Goal: Information Seeking & Learning: Learn about a topic

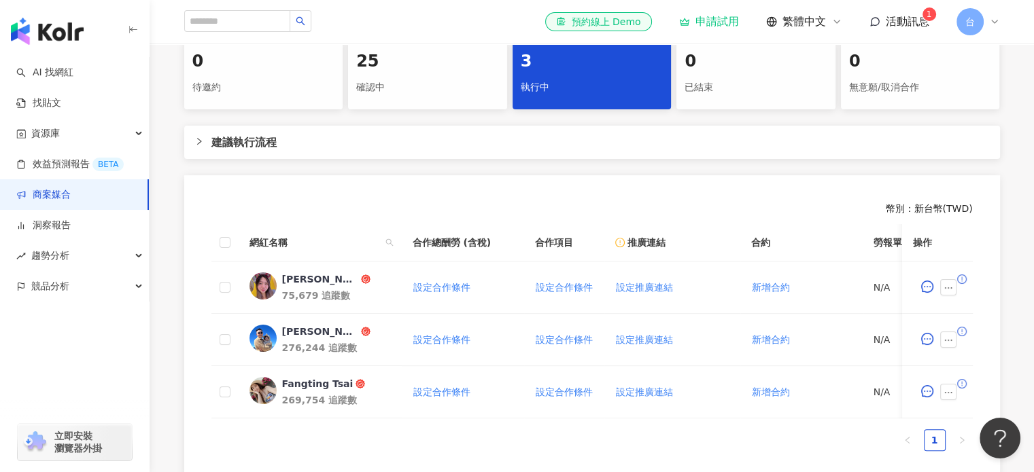
click at [381, 201] on div "0 待邀約 25 確認中 3 執行中 0 已結束 0 無意願/取消合作 建議執行流程 幣別 ： 新台幣 ( TWD ) 網紅名稱 合作總酬勞 (含稅) 合作項…" at bounding box center [592, 258] width 870 height 439
click at [316, 314] on td "[PERSON_NAME] 75,679 追蹤數" at bounding box center [320, 288] width 163 height 52
click at [317, 302] on div "75,679 追蹤數" at bounding box center [336, 296] width 109 height 14
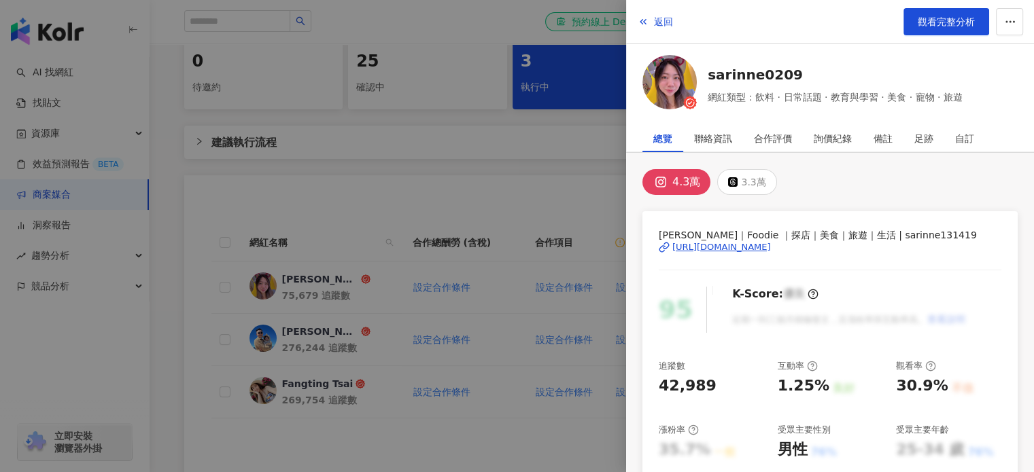
click at [557, 195] on div at bounding box center [517, 236] width 1034 height 472
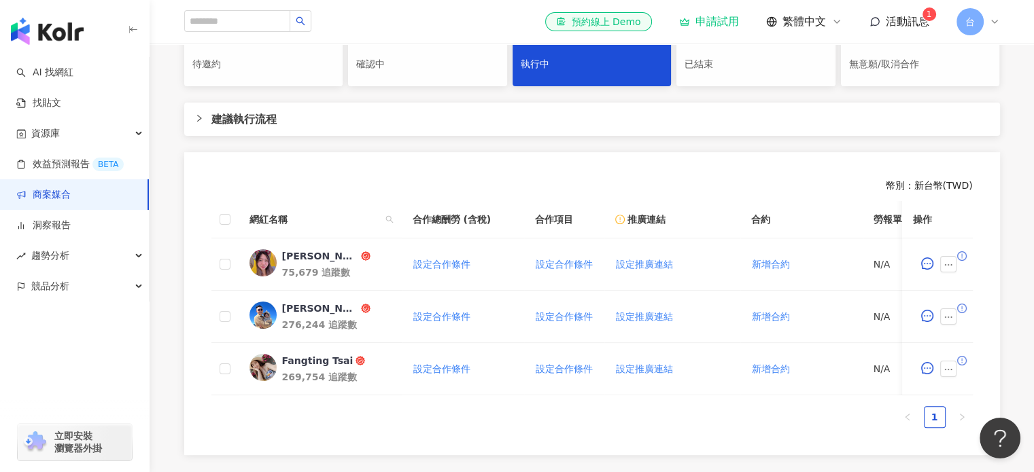
scroll to position [472, 0]
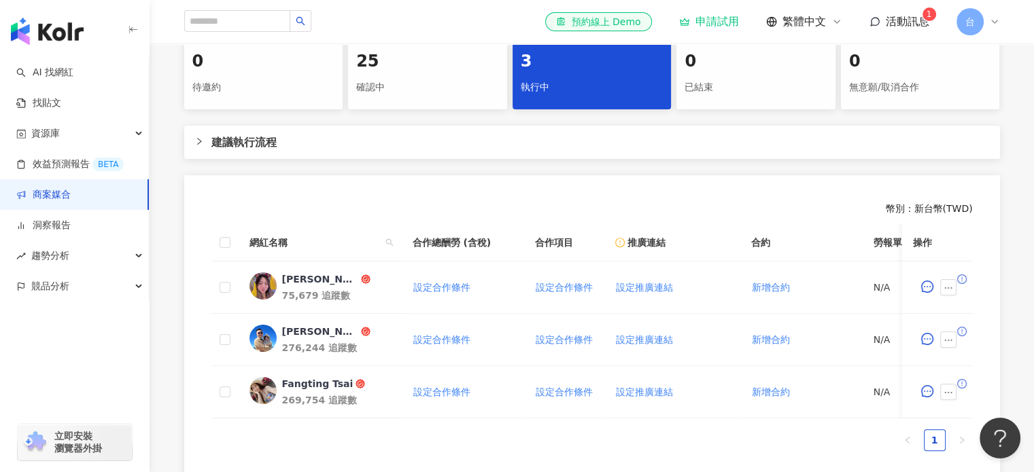
click at [398, 99] on div "確認中" at bounding box center [427, 87] width 143 height 23
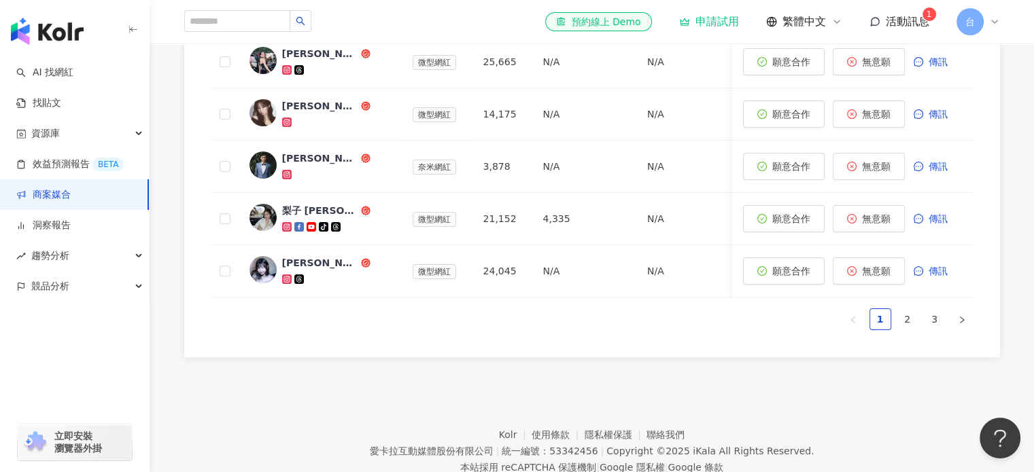
scroll to position [1034, 0]
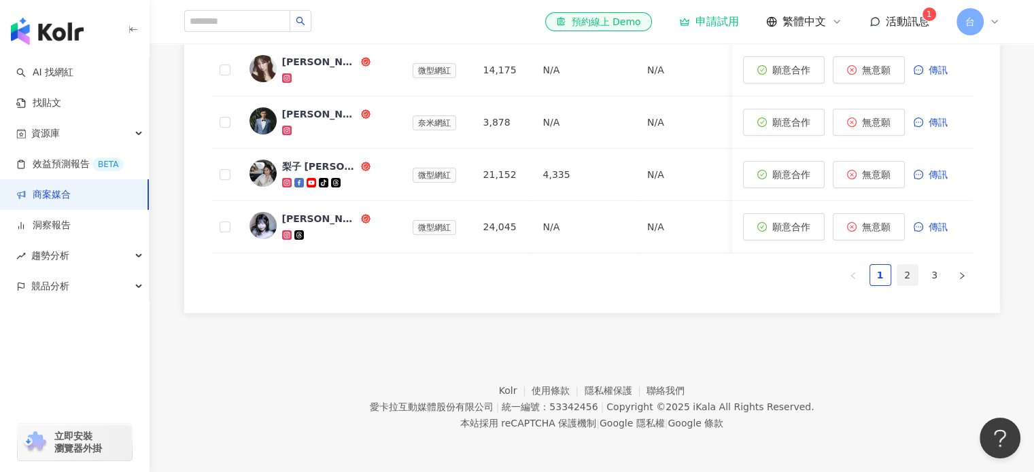
click at [916, 276] on link "2" at bounding box center [907, 275] width 20 height 20
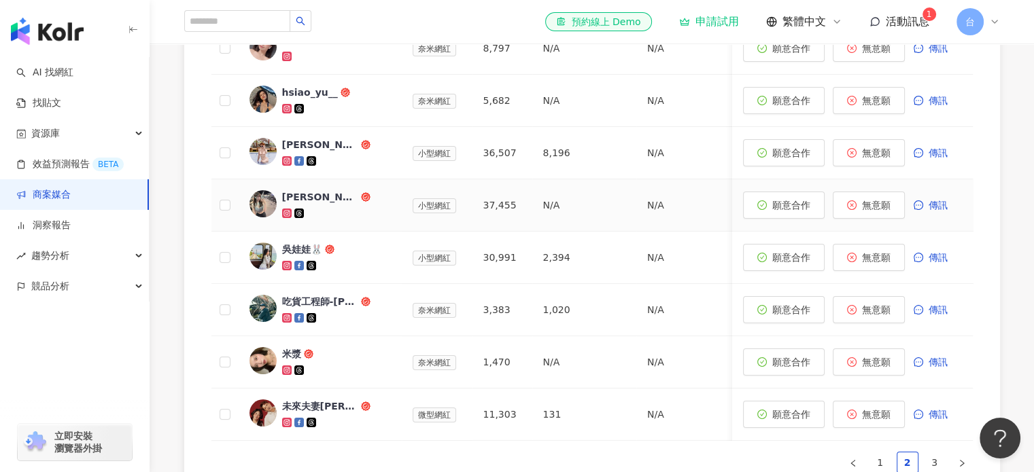
scroll to position [898, 0]
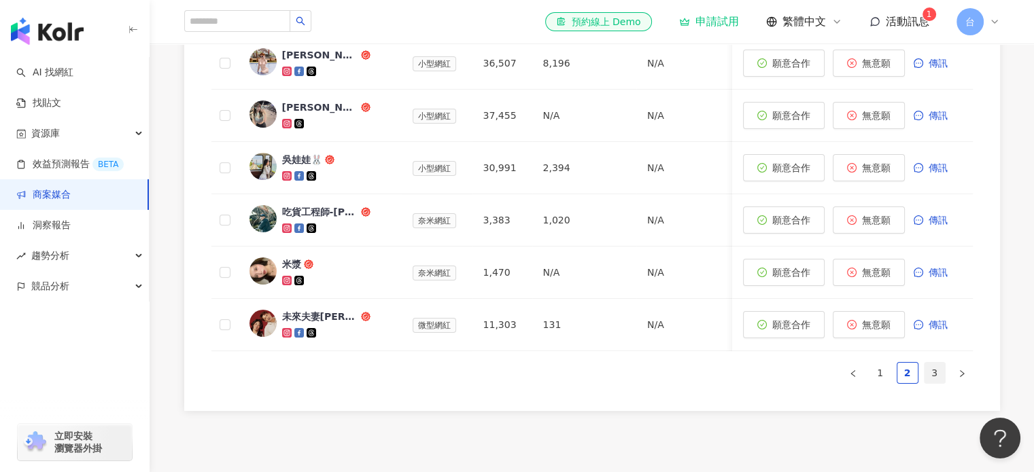
click at [931, 383] on link "3" at bounding box center [934, 373] width 20 height 20
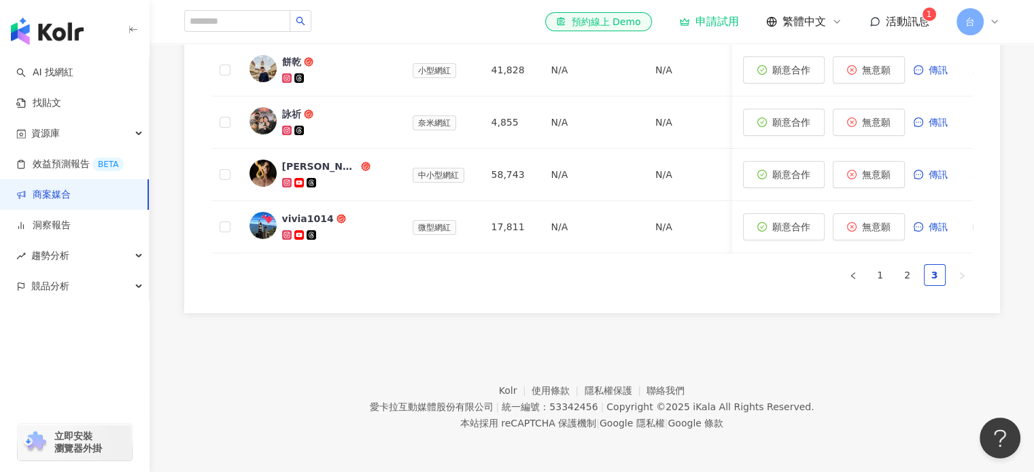
scroll to position [637, 0]
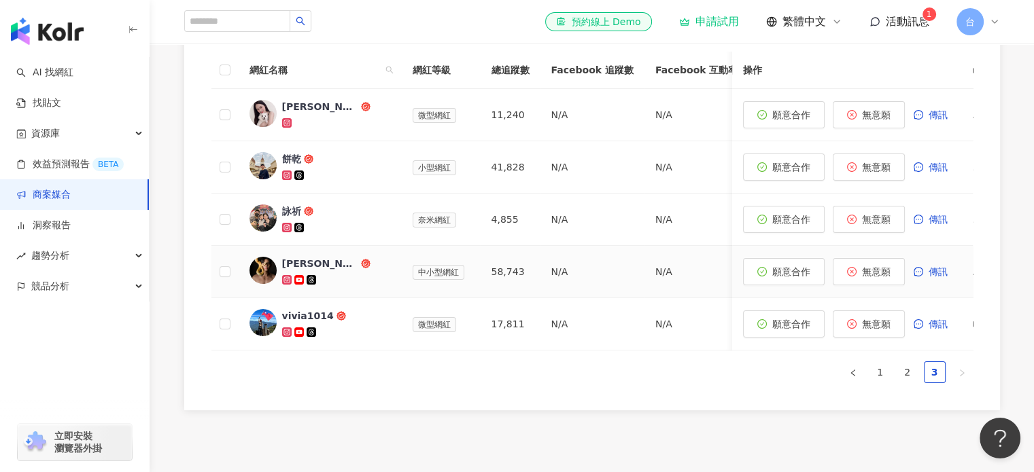
click at [309, 271] on div "[PERSON_NAME]" at bounding box center [320, 264] width 76 height 14
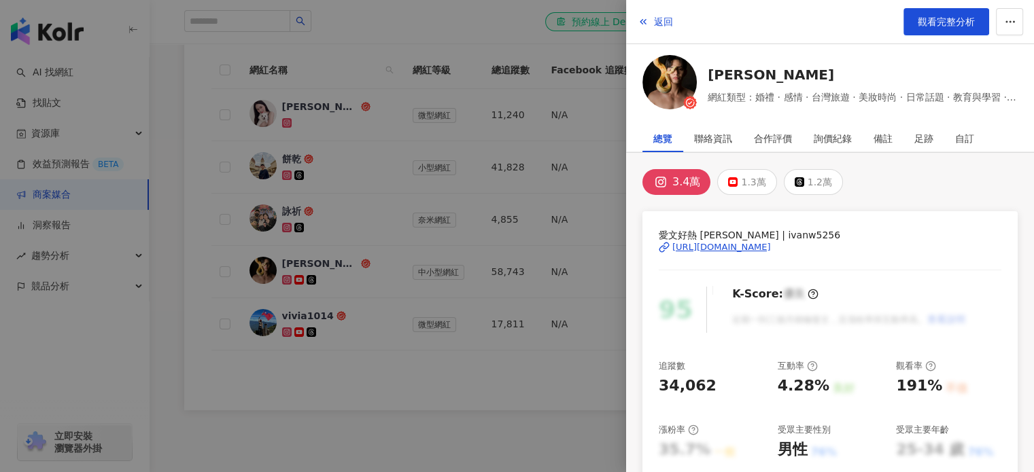
click at [428, 426] on div at bounding box center [517, 236] width 1034 height 472
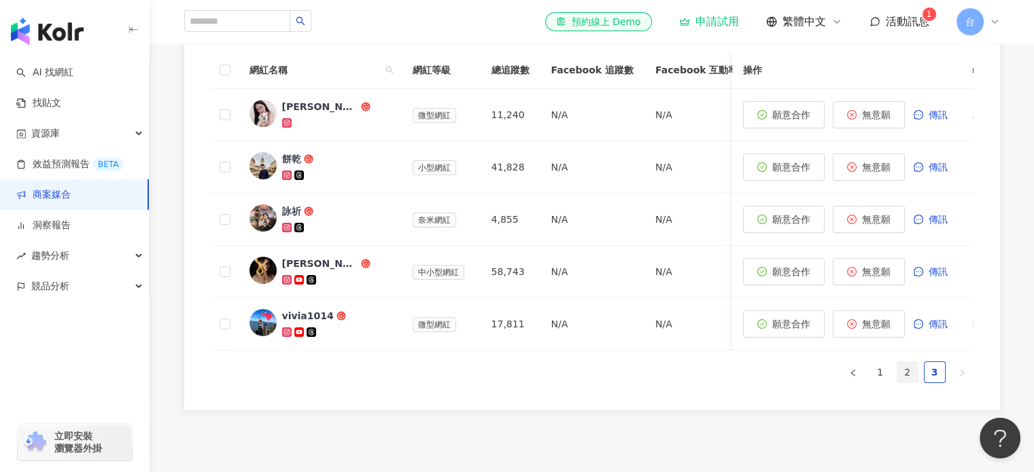
click at [911, 383] on link "2" at bounding box center [907, 372] width 20 height 20
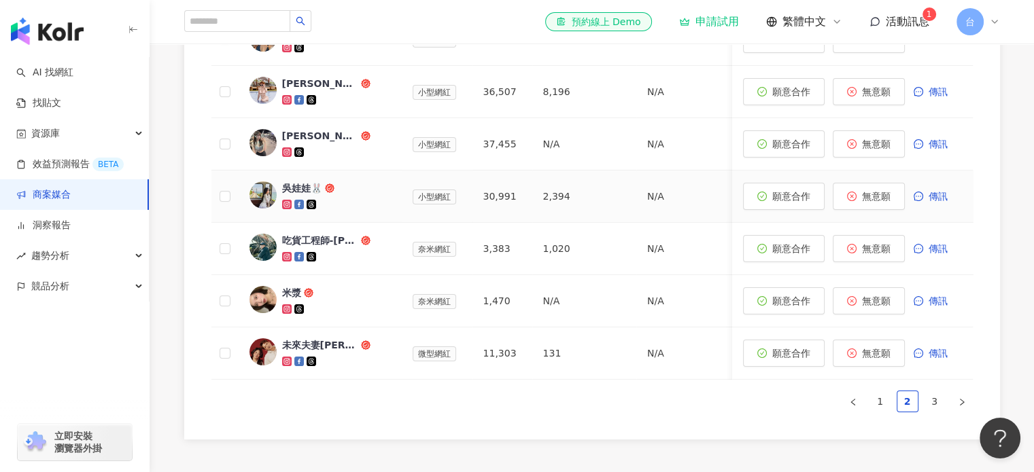
scroll to position [977, 0]
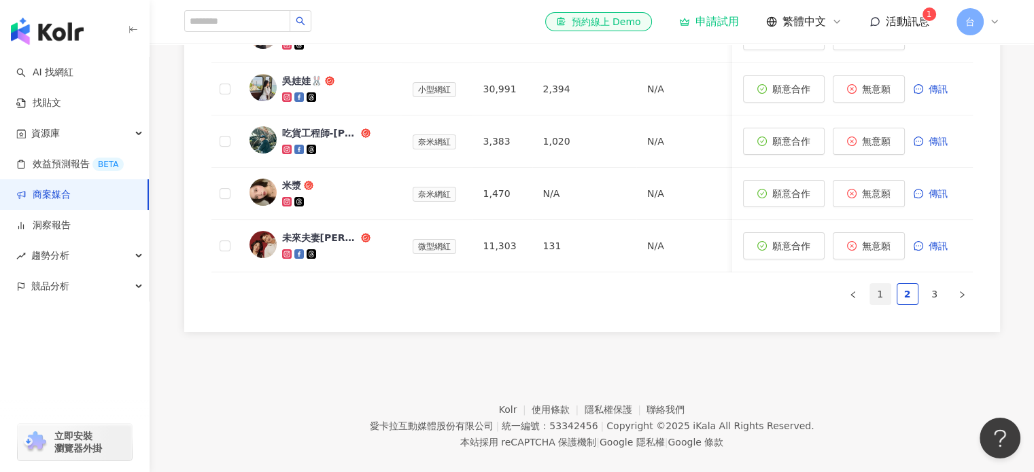
click at [885, 305] on link "1" at bounding box center [880, 294] width 20 height 20
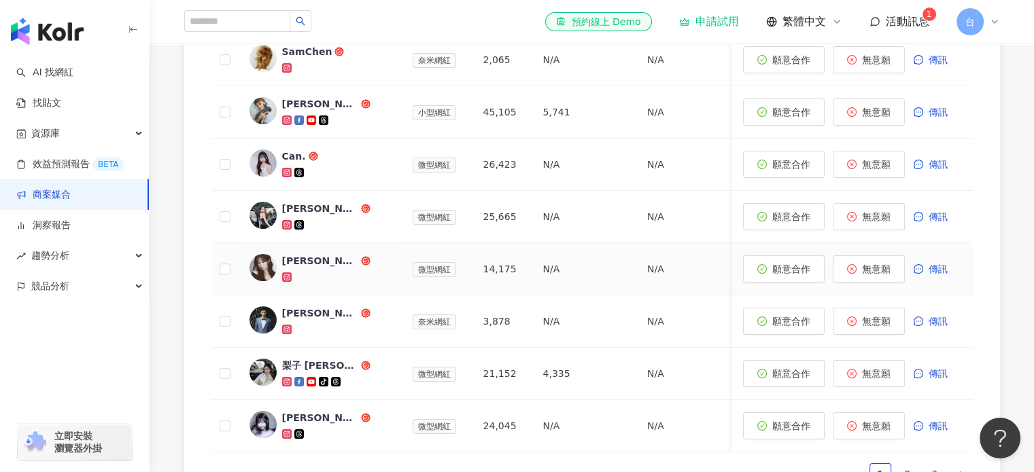
scroll to position [773, 0]
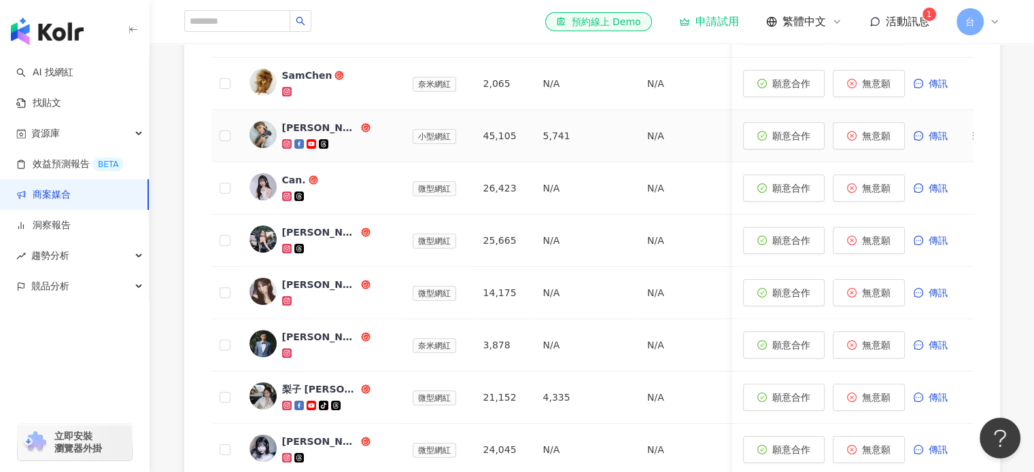
click at [335, 135] on div "[PERSON_NAME]" at bounding box center [320, 128] width 76 height 14
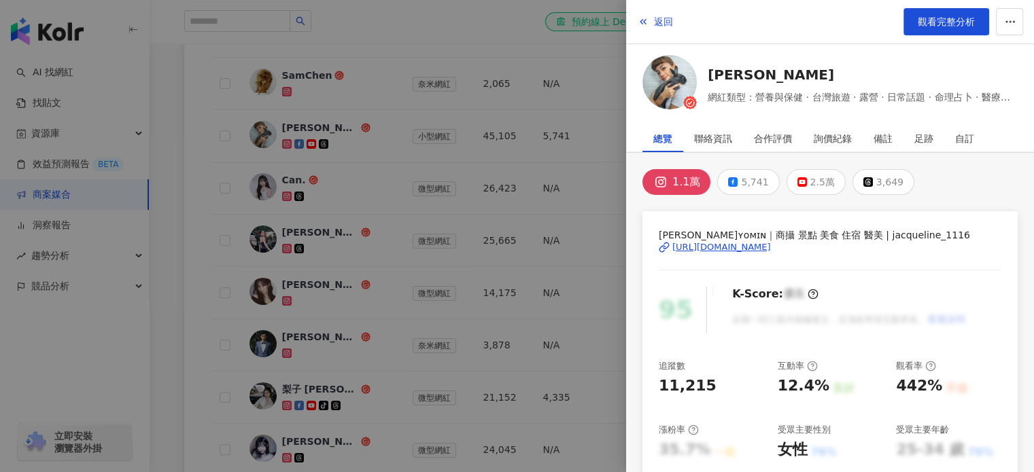
click at [174, 84] on div at bounding box center [517, 236] width 1034 height 472
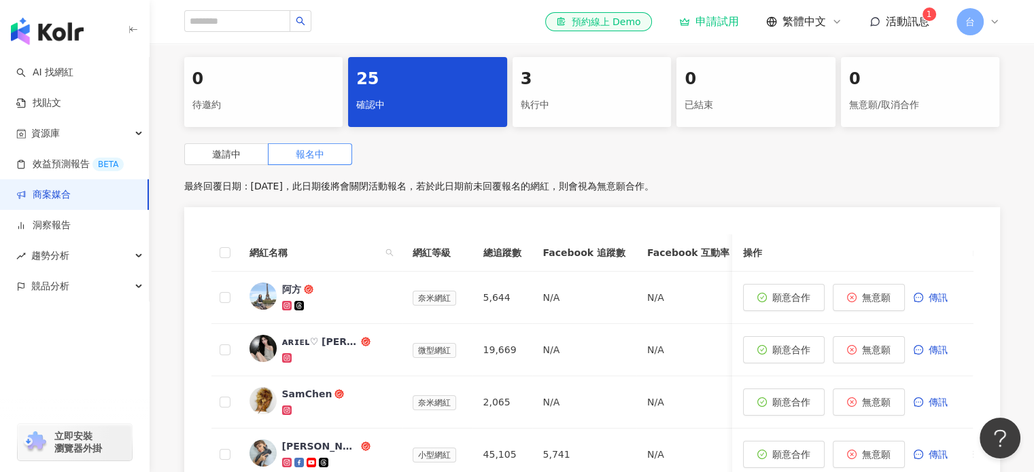
scroll to position [433, 0]
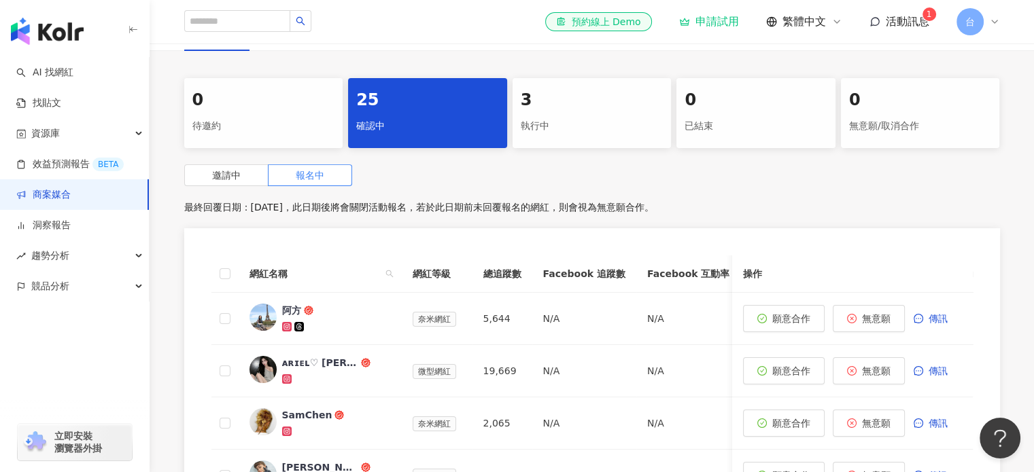
click at [595, 138] on div "執行中" at bounding box center [592, 126] width 143 height 23
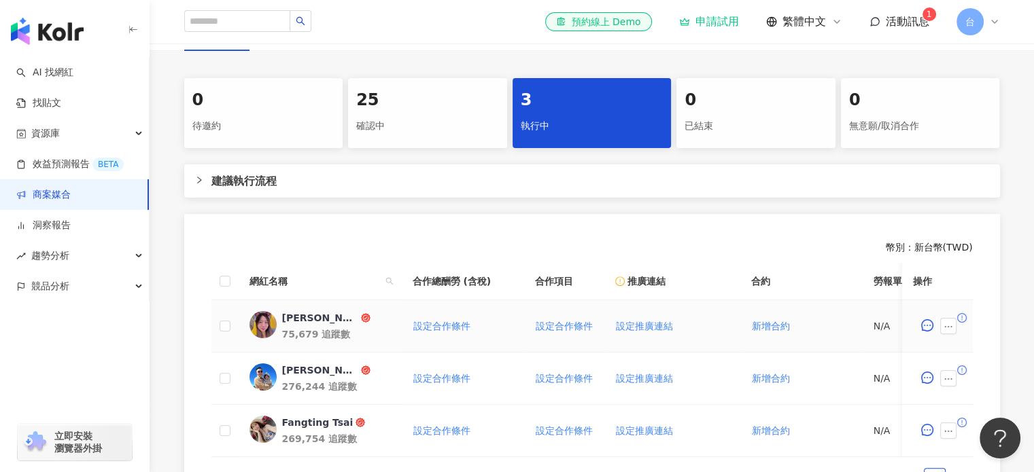
click at [324, 325] on div "[PERSON_NAME]" at bounding box center [320, 318] width 76 height 14
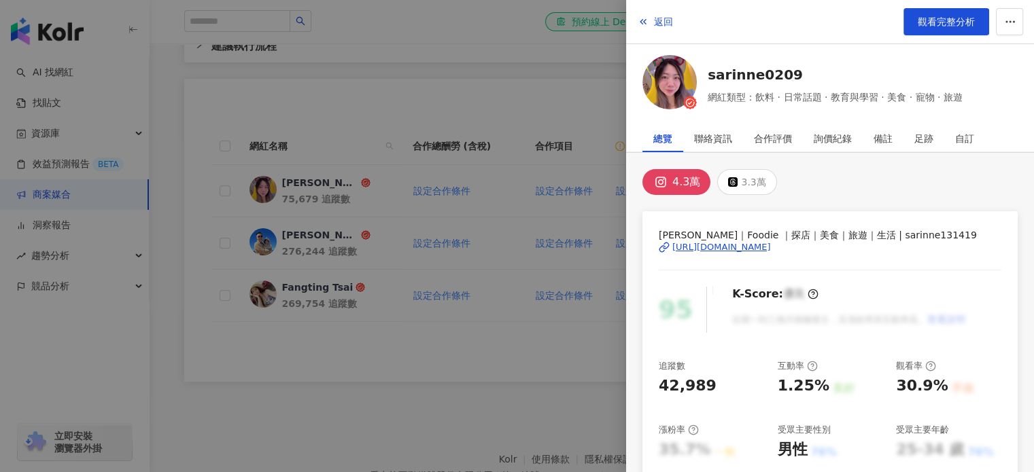
scroll to position [569, 0]
click at [783, 133] on div "合作評價" at bounding box center [773, 138] width 38 height 27
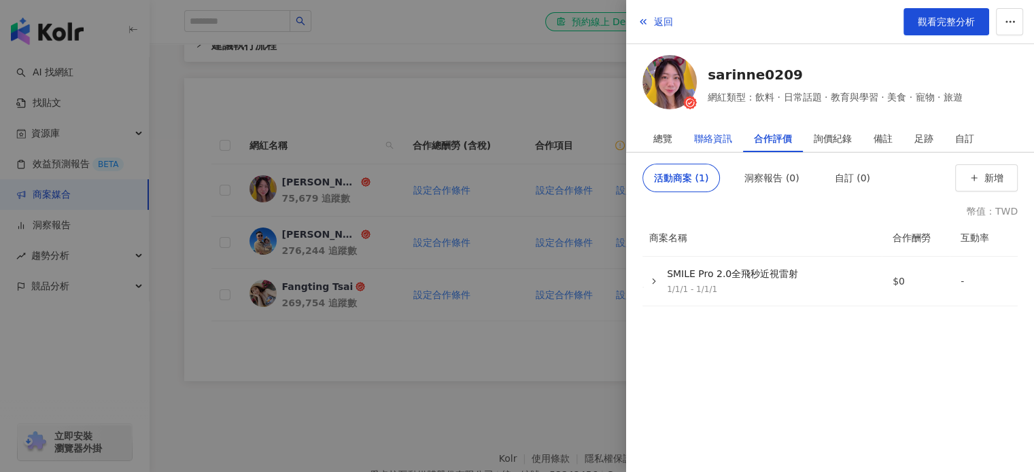
click at [715, 137] on div "聯絡資訊" at bounding box center [713, 138] width 38 height 27
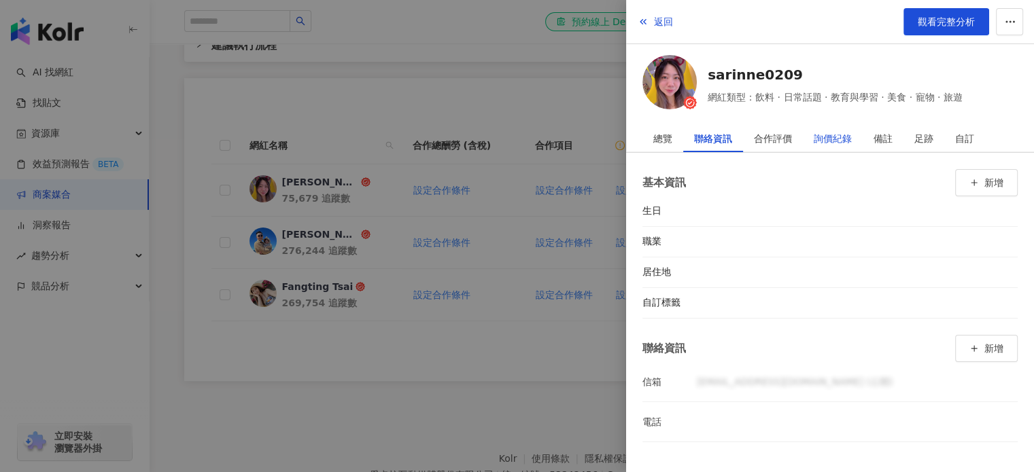
click at [835, 136] on div "詢價紀錄" at bounding box center [833, 138] width 38 height 27
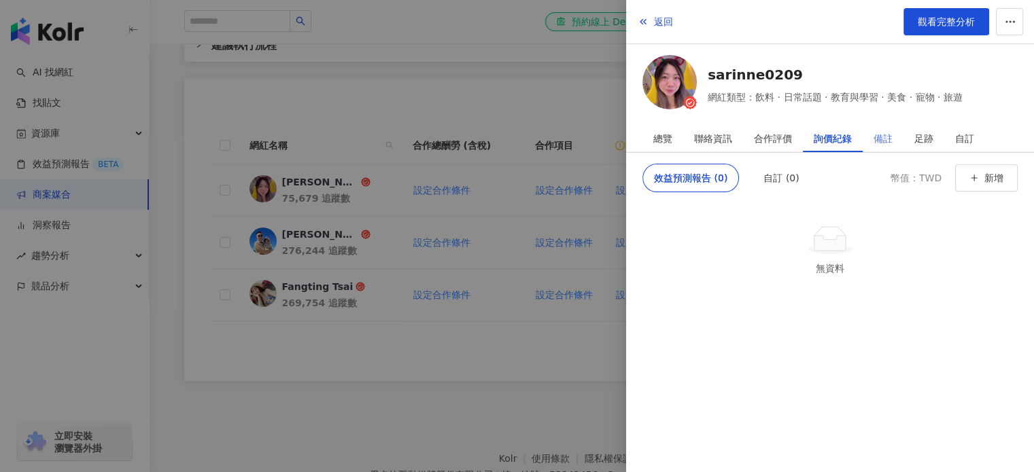
click at [871, 131] on div "備註" at bounding box center [883, 138] width 41 height 27
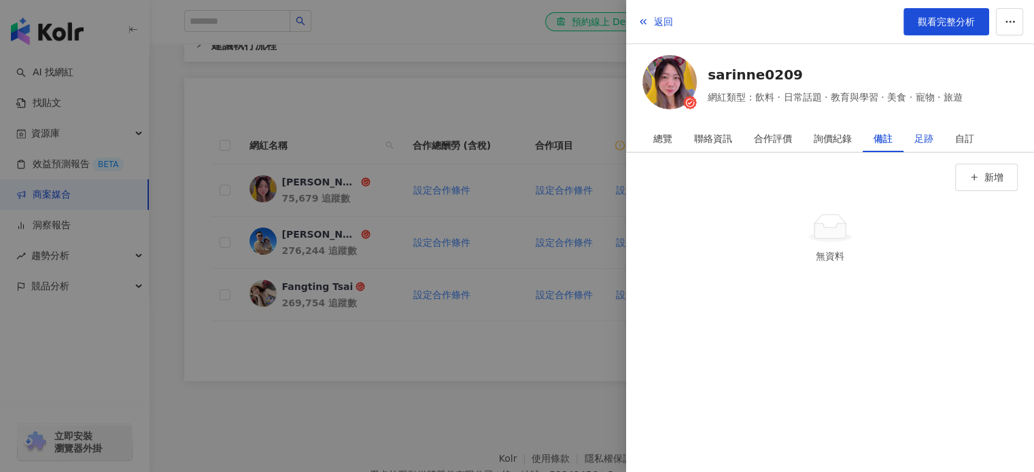
click at [922, 135] on div "足跡" at bounding box center [923, 138] width 19 height 27
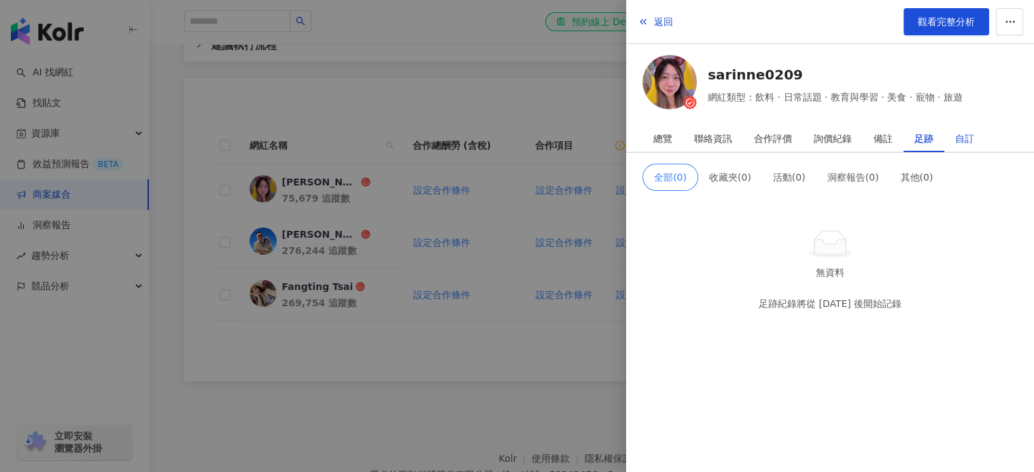
click at [962, 134] on div "自訂" at bounding box center [964, 138] width 19 height 27
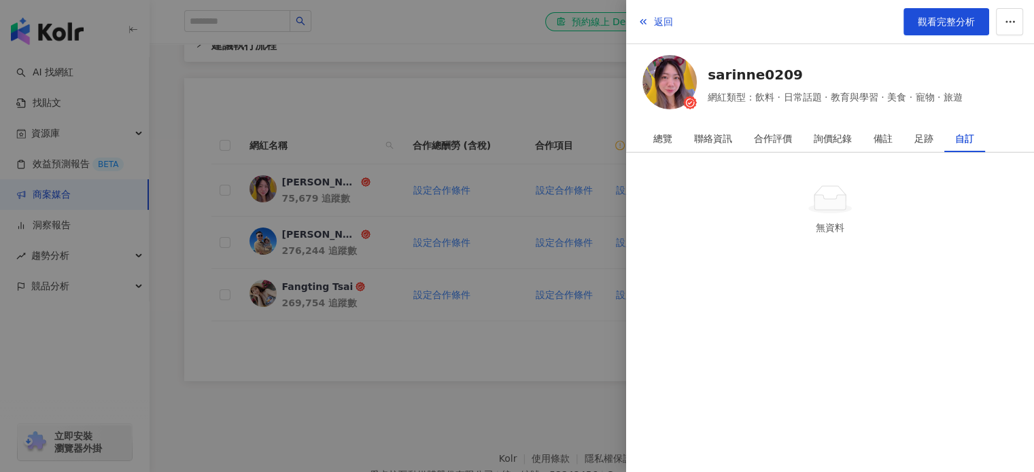
click at [523, 104] on div at bounding box center [517, 236] width 1034 height 472
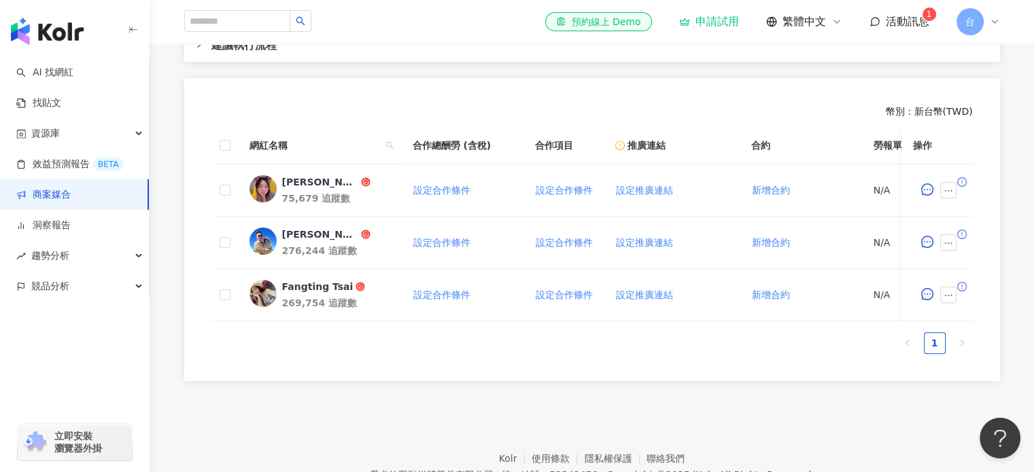
scroll to position [365, 0]
